Goal: Complete application form

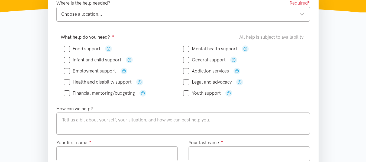
scroll to position [104, 0]
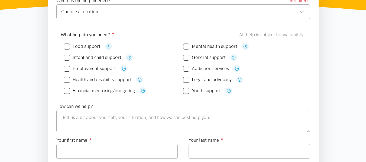
click at [68, 44] on input "Food support" at bounding box center [82, 46] width 37 height 5
checkbox input "true"
click at [167, 13] on div "Choose a location..." at bounding box center [182, 11] width 243 height 7
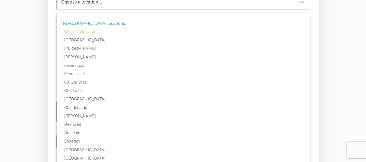
scroll to position [138, 0]
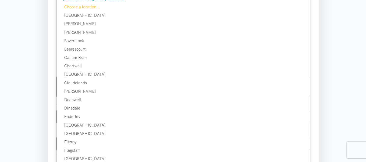
drag, startPoint x: 370, startPoint y: 57, endPoint x: 370, endPoint y: 65, distance: 7.6
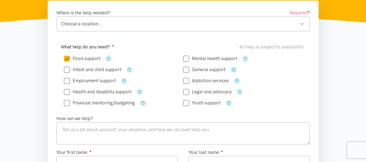
scroll to position [89, 0]
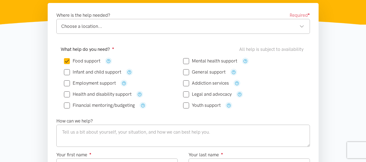
click at [257, 27] on div "Choose a location..." at bounding box center [182, 26] width 243 height 7
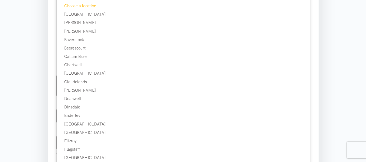
scroll to position [141, 0]
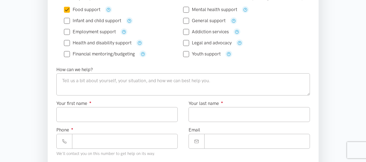
click at [187, 9] on input "Mental health support" at bounding box center [210, 9] width 54 height 5
checkbox input "true"
click at [66, 44] on input "Health and disability support" at bounding box center [98, 43] width 68 height 5
checkbox input "true"
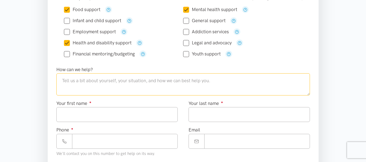
click at [147, 82] on textarea at bounding box center [183, 84] width 254 height 22
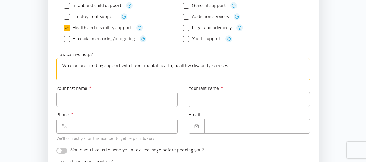
type textarea "Whanau are needing support with Food, mental health, health & disability servic…"
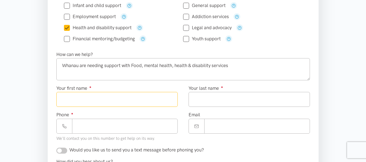
click at [107, 100] on input "Your first name ●" at bounding box center [116, 99] width 121 height 15
type input "*********"
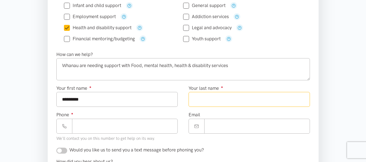
click at [205, 98] on input "Your last name ●" at bounding box center [249, 99] width 121 height 15
type input "*****"
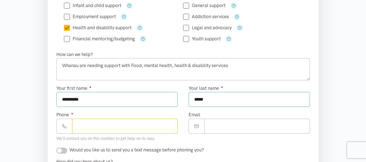
click at [165, 126] on input "Phone ●" at bounding box center [125, 126] width 106 height 15
type input "**********"
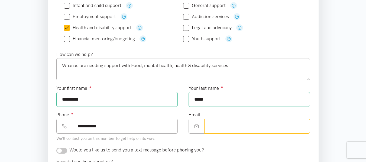
click at [262, 129] on input "Email" at bounding box center [257, 126] width 106 height 15
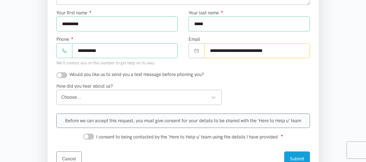
scroll to position [249, 0]
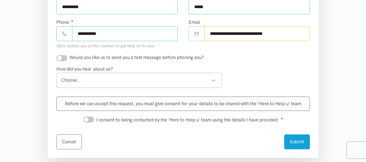
type input "**********"
click at [136, 80] on div "Choose..." at bounding box center [138, 80] width 155 height 7
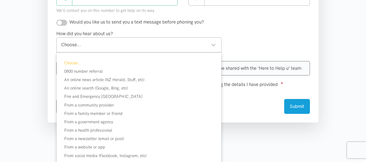
scroll to position [287, 0]
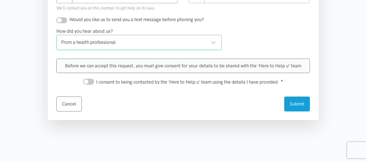
click at [89, 80] on input "I consent to being contacted by the 'Here to Help u' team using the details I h…" at bounding box center [88, 82] width 11 height 6
checkbox input "false"
click at [64, 20] on input "checkbox" at bounding box center [61, 20] width 11 height 6
checkbox input "true"
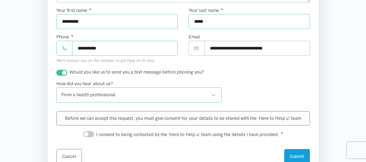
scroll to position [233, 0]
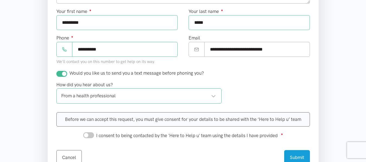
drag, startPoint x: 121, startPoint y: 49, endPoint x: 69, endPoint y: 51, distance: 52.1
click at [69, 51] on div "**********" at bounding box center [116, 49] width 121 height 15
type input "**********"
click at [90, 136] on input "I consent to being contacted by the 'Here to Help u' team using the details I h…" at bounding box center [88, 136] width 11 height 6
checkbox input "true"
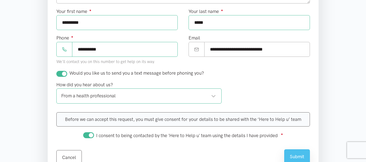
click at [298, 155] on button "Submit" at bounding box center [297, 157] width 26 height 15
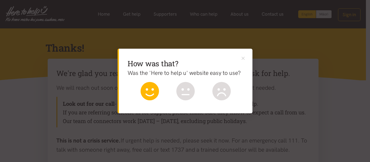
click at [157, 93] on icon at bounding box center [150, 91] width 18 height 18
